Goal: Task Accomplishment & Management: Use online tool/utility

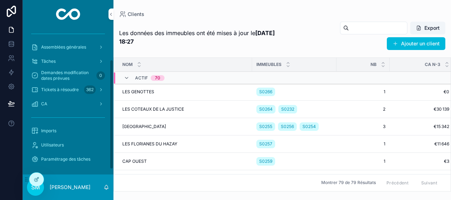
scroll to position [48, 0]
click at [52, 132] on span "Imports" at bounding box center [48, 131] width 15 height 6
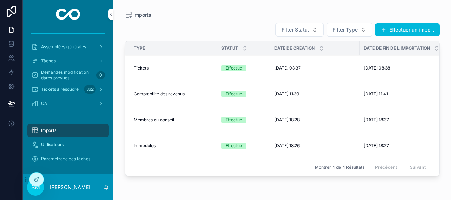
click at [406, 27] on button "Effectuer un import" at bounding box center [407, 29] width 64 height 13
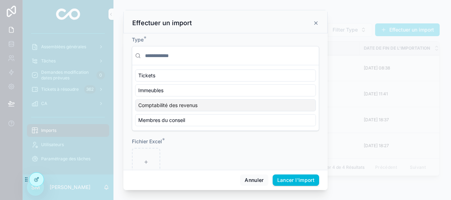
click at [192, 107] on span "Comptabilité des revenus" at bounding box center [167, 105] width 59 height 7
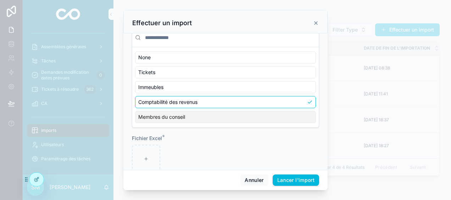
scroll to position [32, 0]
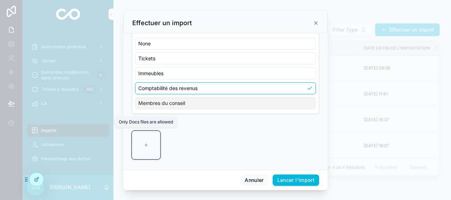
click at [140, 152] on div "scrollable content" at bounding box center [146, 145] width 28 height 28
type input "**********"
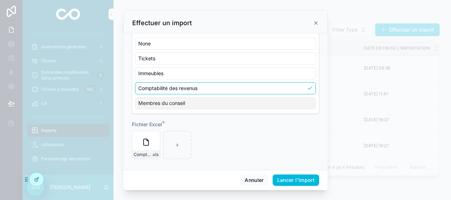
click at [316, 179] on button "Lancer l'import" at bounding box center [295, 179] width 46 height 11
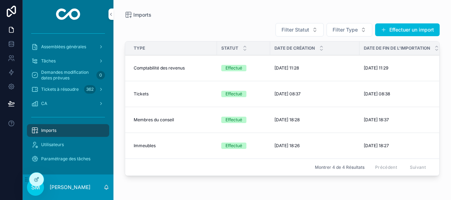
click at [75, 102] on div "CA" at bounding box center [68, 103] width 74 height 11
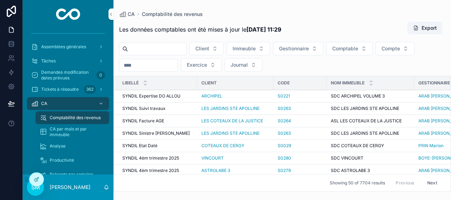
click at [72, 157] on div "Productivité" at bounding box center [72, 159] width 65 height 11
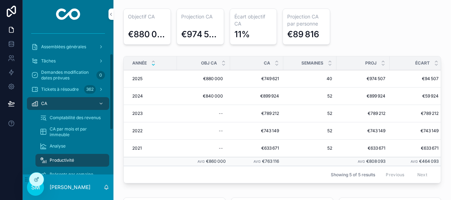
click at [68, 144] on div "Analyse" at bounding box center [72, 145] width 65 height 11
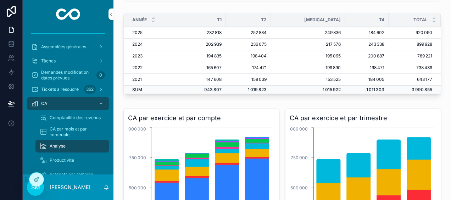
scroll to position [35, 0]
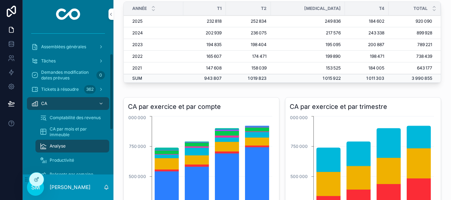
click at [74, 159] on div "Productivité" at bounding box center [72, 159] width 65 height 11
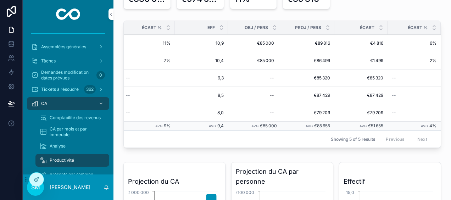
scroll to position [0, 387]
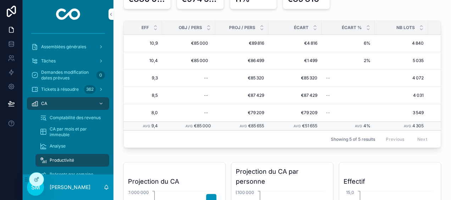
click at [78, 86] on div "Tickets à résoudre 362" at bounding box center [68, 89] width 74 height 11
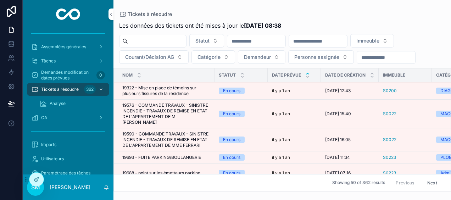
click at [330, 56] on span "Personne assignée" at bounding box center [316, 56] width 45 height 7
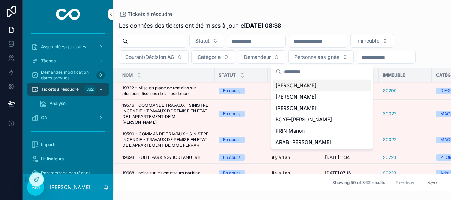
click at [339, 13] on div "Tickets à résoudre" at bounding box center [282, 14] width 326 height 6
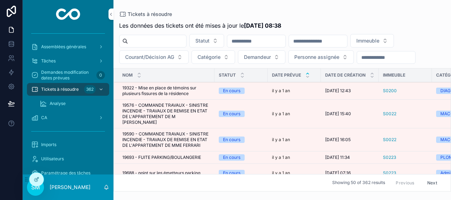
click at [372, 73] on icon "scrollable content" at bounding box center [372, 73] width 2 height 1
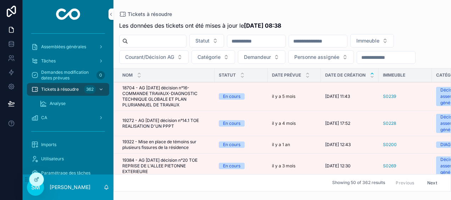
click at [371, 77] on icon "scrollable content" at bounding box center [371, 76] width 5 height 5
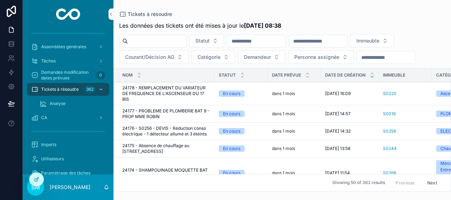
click at [334, 39] on input "scrollable content" at bounding box center [318, 41] width 58 height 10
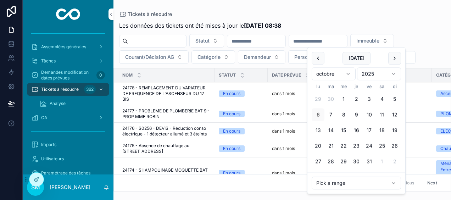
click at [159, 57] on span "Courant/Décision AG" at bounding box center [149, 56] width 49 height 7
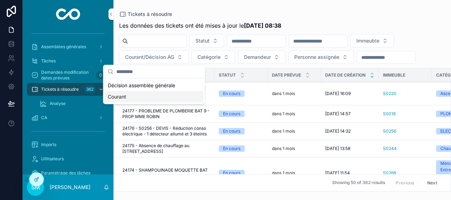
click at [131, 98] on div "Courant" at bounding box center [154, 96] width 98 height 11
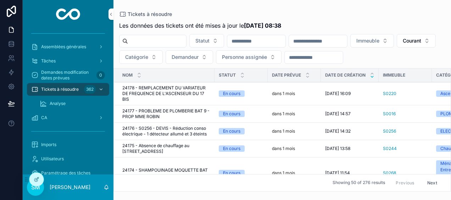
click at [372, 73] on icon "scrollable content" at bounding box center [371, 73] width 5 height 5
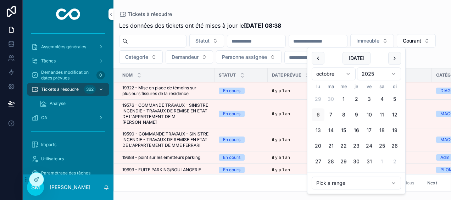
click at [347, 41] on input "scrollable content" at bounding box center [318, 41] width 58 height 10
type input "**********"
click at [361, 13] on div "Tickets à résoudre" at bounding box center [282, 14] width 326 height 6
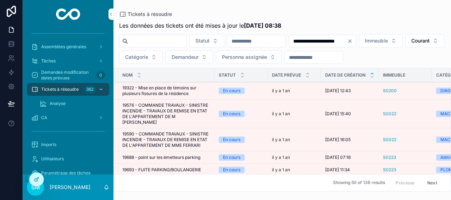
click at [267, 56] on span "Personne assignée" at bounding box center [244, 56] width 45 height 7
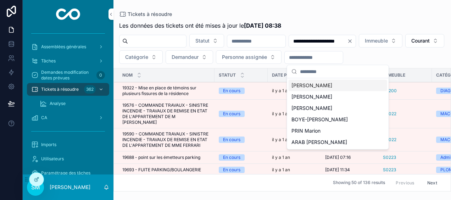
click at [326, 85] on span "[PERSON_NAME]" at bounding box center [311, 85] width 41 height 7
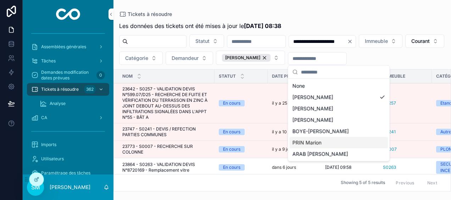
click at [329, 142] on div "PRIN Marion" at bounding box center [338, 142] width 98 height 11
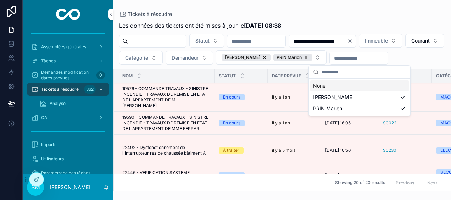
click at [383, 4] on div "**********" at bounding box center [281, 95] width 337 height 191
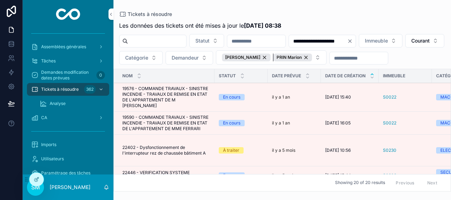
click at [312, 56] on div "PRIN Marion" at bounding box center [292, 57] width 39 height 8
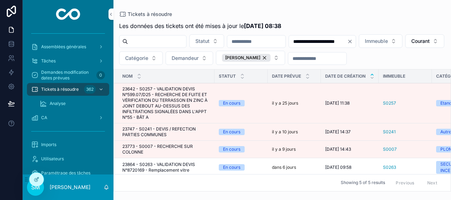
click at [285, 59] on button "[PERSON_NAME]" at bounding box center [250, 58] width 69 height 14
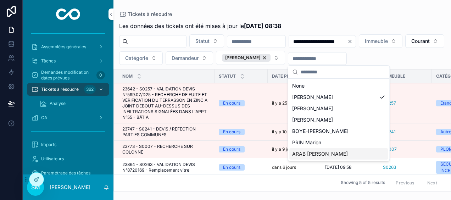
click at [335, 154] on div "ARAB [PERSON_NAME]" at bounding box center [338, 153] width 98 height 11
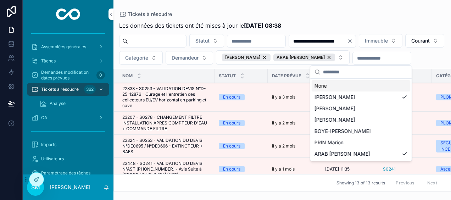
click at [411, 9] on div "**********" at bounding box center [281, 95] width 337 height 191
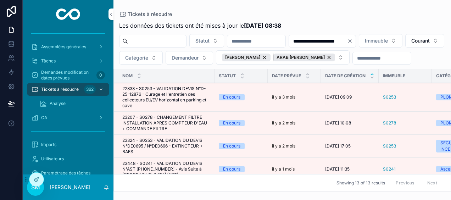
click at [335, 60] on div "ARAB [PERSON_NAME]" at bounding box center [304, 57] width 62 height 8
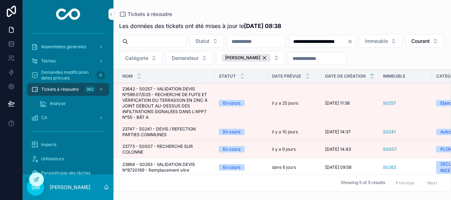
click at [285, 58] on button "[PERSON_NAME]" at bounding box center [250, 58] width 69 height 14
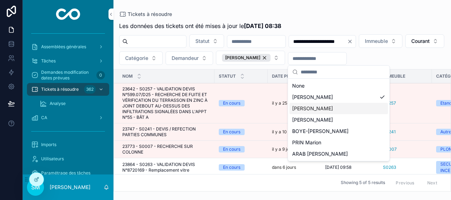
click at [325, 108] on span "[PERSON_NAME]" at bounding box center [312, 108] width 41 height 7
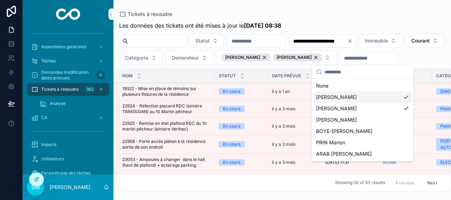
click at [406, 98] on div "[PERSON_NAME]" at bounding box center [362, 96] width 98 height 11
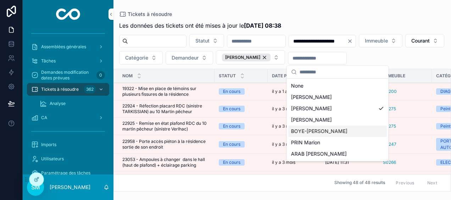
click at [323, 129] on span "BOYE-[PERSON_NAME]" at bounding box center [319, 131] width 56 height 7
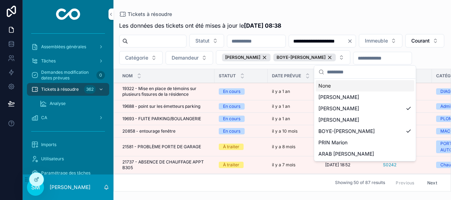
click at [373, 13] on div "Tickets à résoudre" at bounding box center [282, 14] width 326 height 6
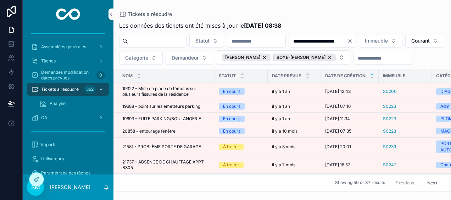
click at [335, 56] on div "BOYE-[PERSON_NAME]" at bounding box center [304, 57] width 62 height 8
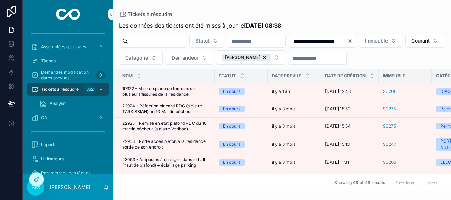
click at [285, 59] on button "[PERSON_NAME]" at bounding box center [250, 57] width 69 height 14
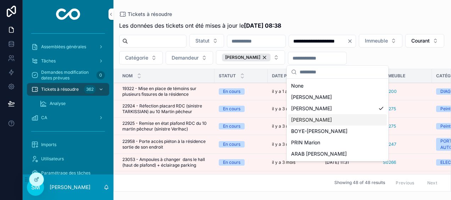
click at [329, 119] on span "[PERSON_NAME]" at bounding box center [311, 119] width 41 height 7
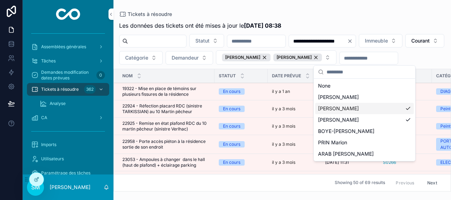
click at [408, 107] on div "[PERSON_NAME]" at bounding box center [364, 108] width 98 height 11
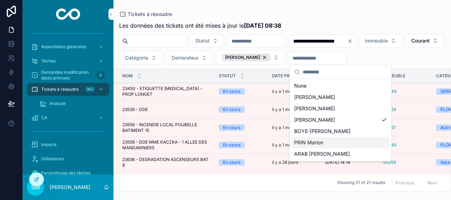
click at [331, 143] on div "PRIN Marion" at bounding box center [340, 142] width 98 height 11
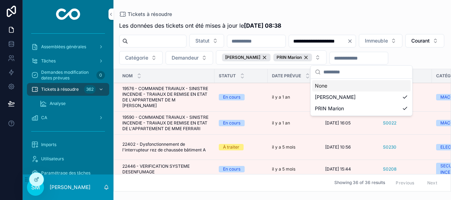
click at [363, 12] on div "Tickets à résoudre" at bounding box center [282, 14] width 326 height 6
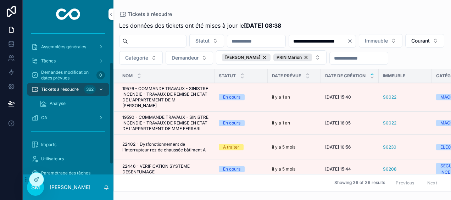
click at [73, 44] on span "Assemblées générales" at bounding box center [63, 47] width 45 height 6
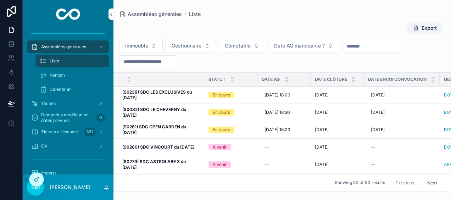
click at [134, 63] on input "scrollable content" at bounding box center [148, 62] width 58 height 10
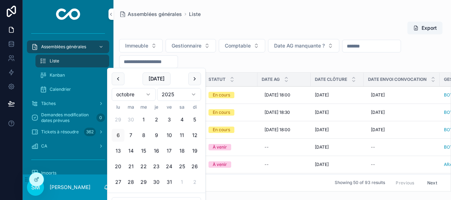
click at [118, 76] on button "scrollable content" at bounding box center [118, 78] width 13 height 13
click at [116, 196] on button "30" at bounding box center [118, 197] width 13 height 13
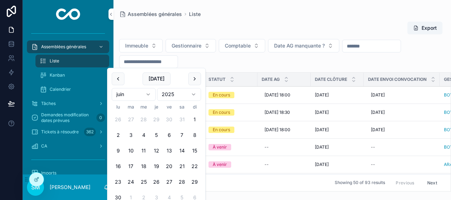
type input "**********"
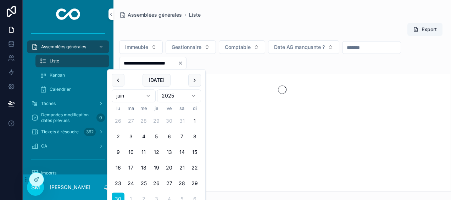
click at [252, 18] on div "Assemblées générales Liste" at bounding box center [282, 14] width 326 height 7
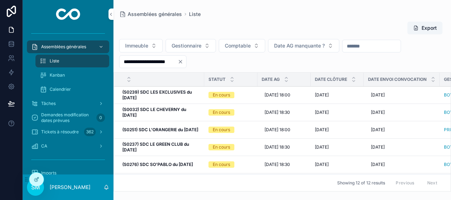
click at [286, 82] on icon "scrollable content" at bounding box center [286, 81] width 5 height 5
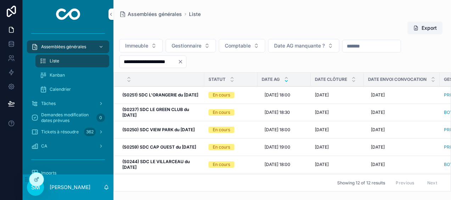
click at [287, 77] on icon "scrollable content" at bounding box center [286, 77] width 5 height 5
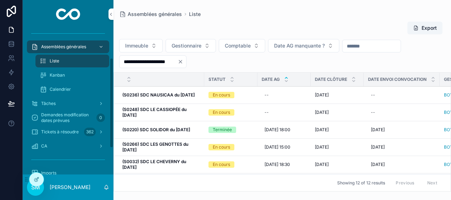
click at [69, 102] on div "Tâches" at bounding box center [68, 103] width 74 height 11
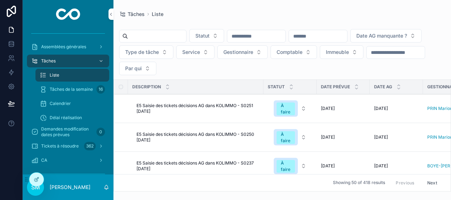
click at [90, 89] on span "Tâches de la semaine" at bounding box center [71, 89] width 43 height 6
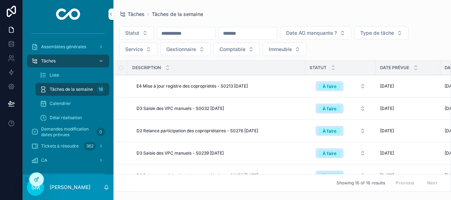
click at [139, 50] on span "Service" at bounding box center [134, 49] width 18 height 7
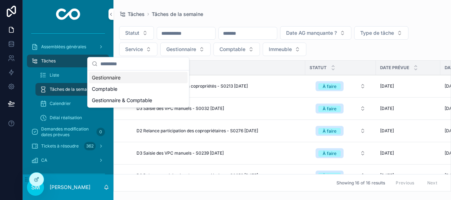
click at [109, 80] on div "Gestionnaire" at bounding box center [138, 77] width 98 height 11
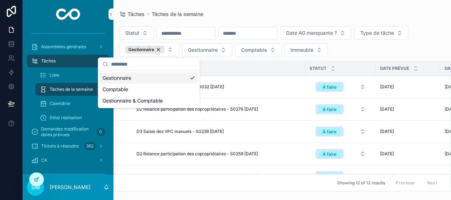
click at [387, 10] on div "Tâches Tâches de la semaine Statut Date AG manquante ? Type de tâche Gestionnai…" at bounding box center [281, 95] width 337 height 191
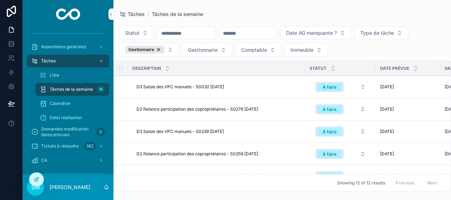
click at [308, 14] on div "Tâches Tâches de la semaine" at bounding box center [282, 14] width 326 height 6
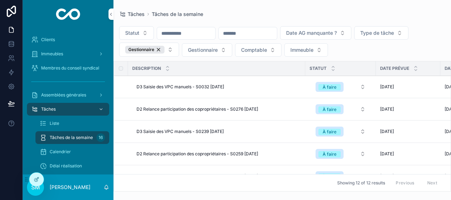
click at [357, 11] on div "Tâches Tâches de la semaine Statut Date AG manquante ? Type de tâche Gestionnai…" at bounding box center [281, 95] width 337 height 191
click at [77, 186] on p "[PERSON_NAME]" at bounding box center [70, 187] width 41 height 7
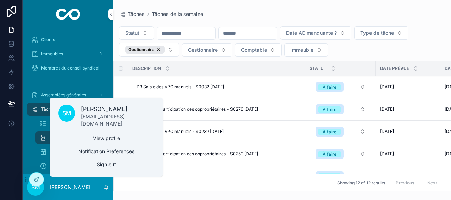
click at [94, 167] on button "Sign out" at bounding box center [106, 164] width 113 height 13
